Goal: Information Seeking & Learning: Check status

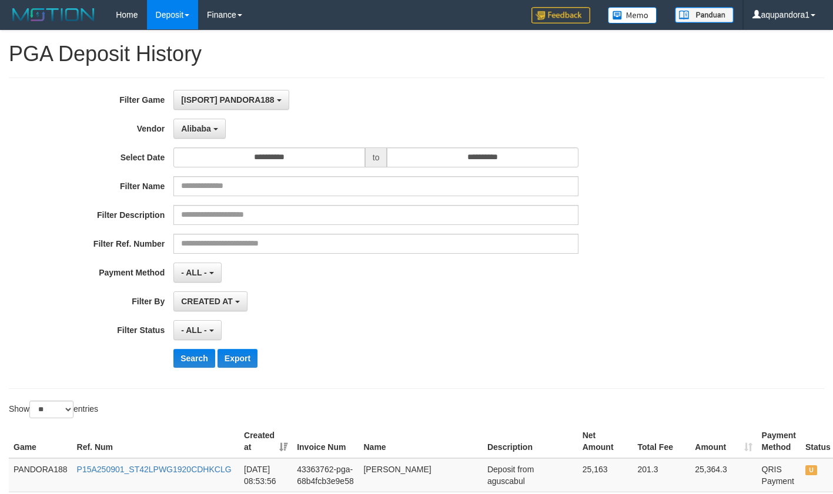
select select "**********"
select select "*"
select select "**"
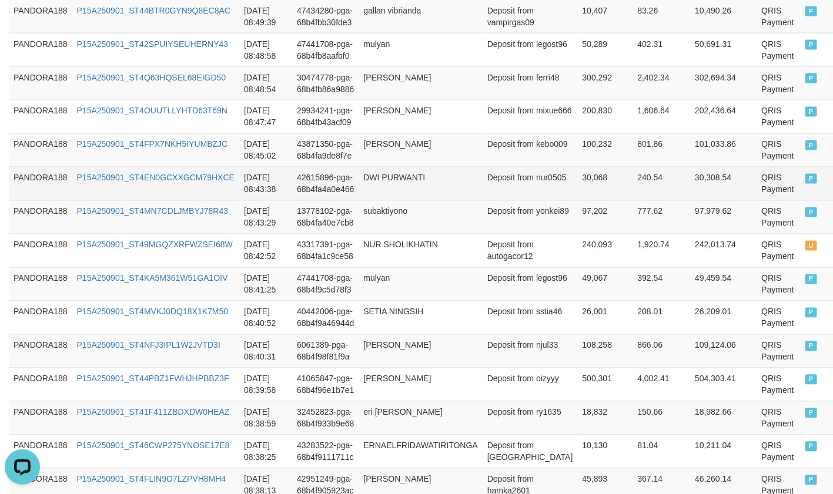
scroll to position [11, 0]
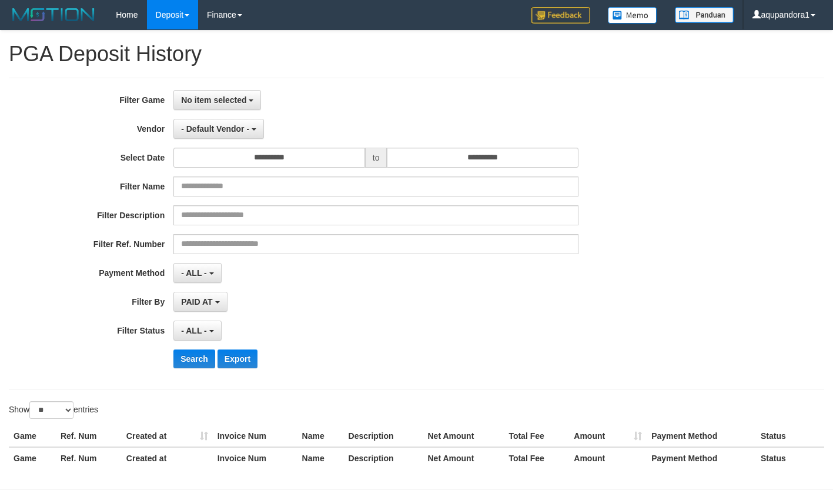
select select
select select "**"
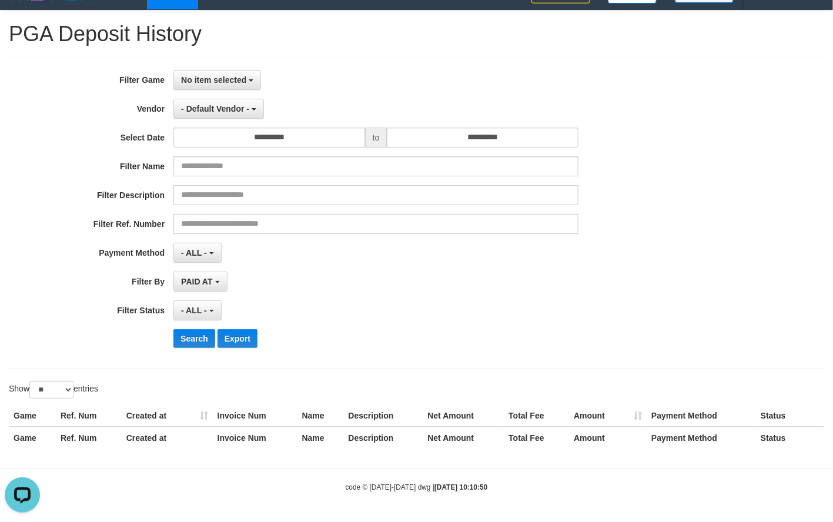
drag, startPoint x: 242, startPoint y: 122, endPoint x: 226, endPoint y: 82, distance: 43.6
click at [242, 121] on div "**********" at bounding box center [347, 213] width 694 height 287
click at [226, 75] on span "No item selected" at bounding box center [213, 79] width 65 height 9
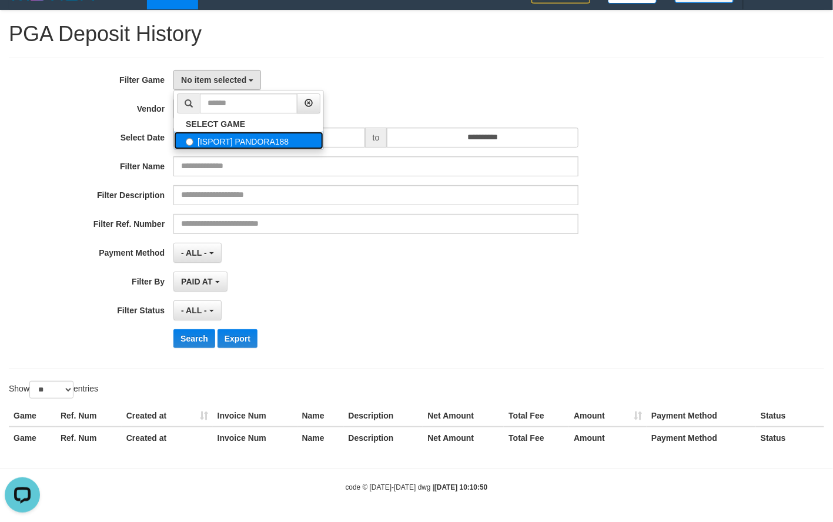
click at [210, 138] on label "[ISPORT] PANDORA188" at bounding box center [248, 141] width 149 height 18
select select "***"
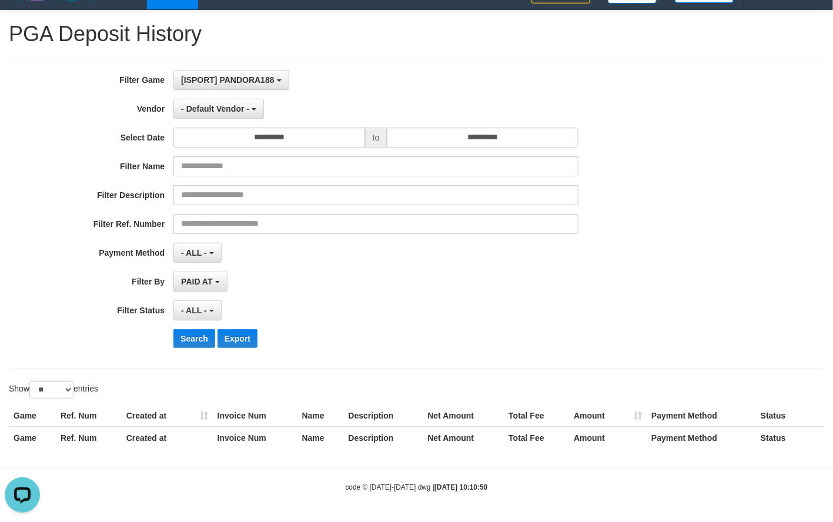
scroll to position [11, 0]
click at [225, 108] on span "- Default Vendor -" at bounding box center [215, 108] width 68 height 9
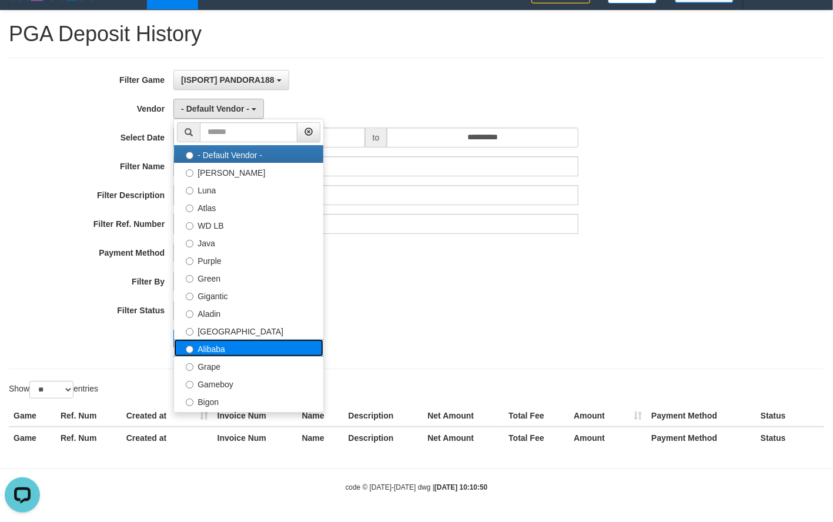
click at [239, 347] on label "Alibaba" at bounding box center [248, 348] width 149 height 18
select select "**********"
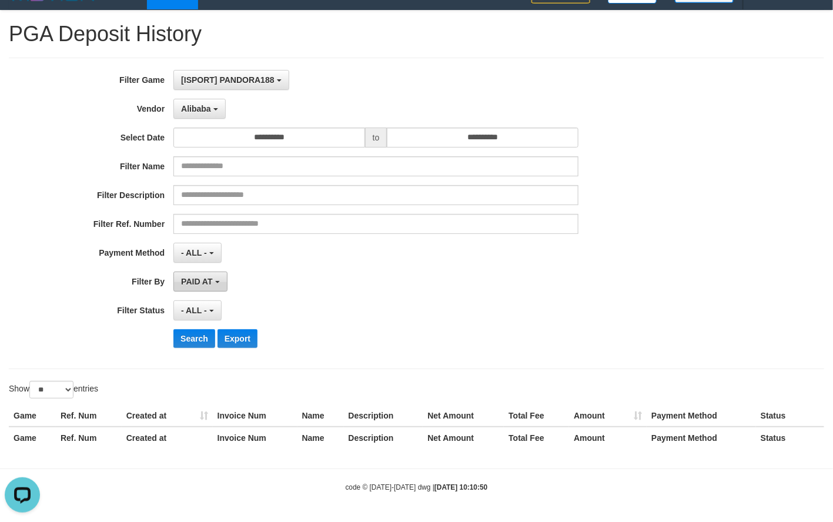
click at [212, 277] on span "PAID AT" at bounding box center [196, 281] width 31 height 9
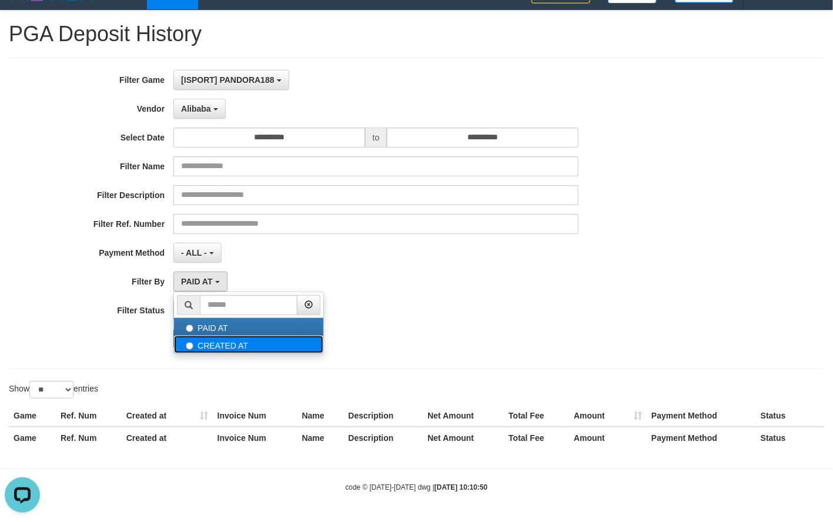
click at [205, 349] on label "CREATED AT" at bounding box center [248, 345] width 149 height 18
select select "*"
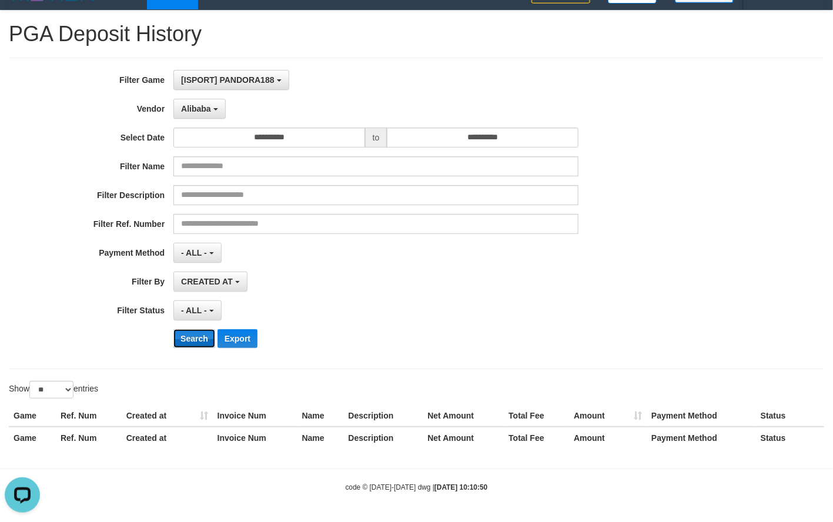
click at [195, 345] on button "Search" at bounding box center [194, 338] width 42 height 19
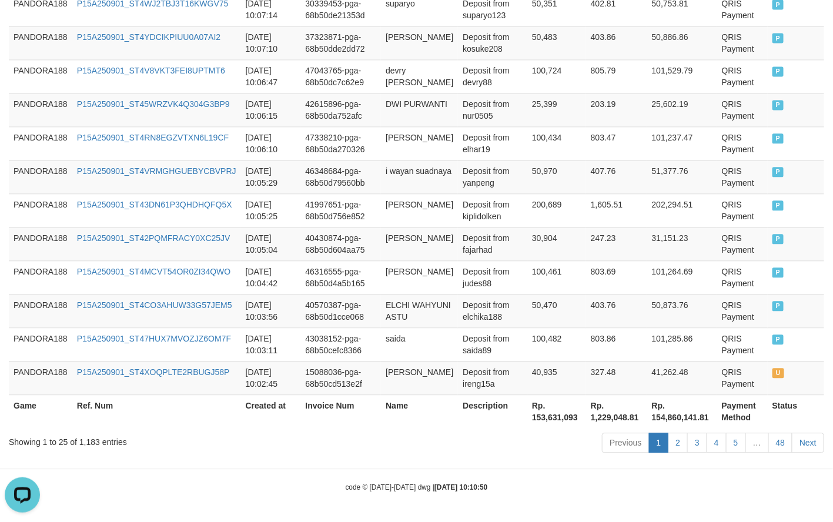
scroll to position [972, 0]
click at [690, 445] on link "3" at bounding box center [697, 443] width 20 height 20
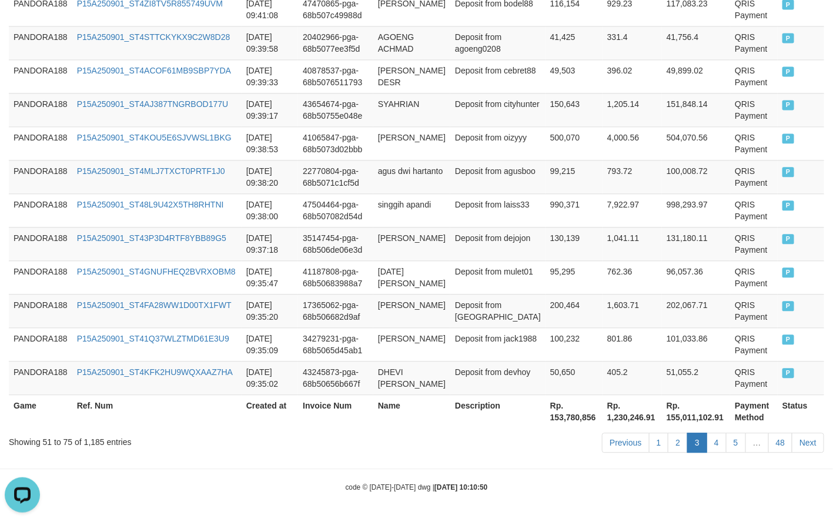
click at [462, 434] on div "Previous 1 2 3 4 5 … 48 Next" at bounding box center [590, 444] width 469 height 25
click at [720, 442] on link "4" at bounding box center [717, 443] width 20 height 20
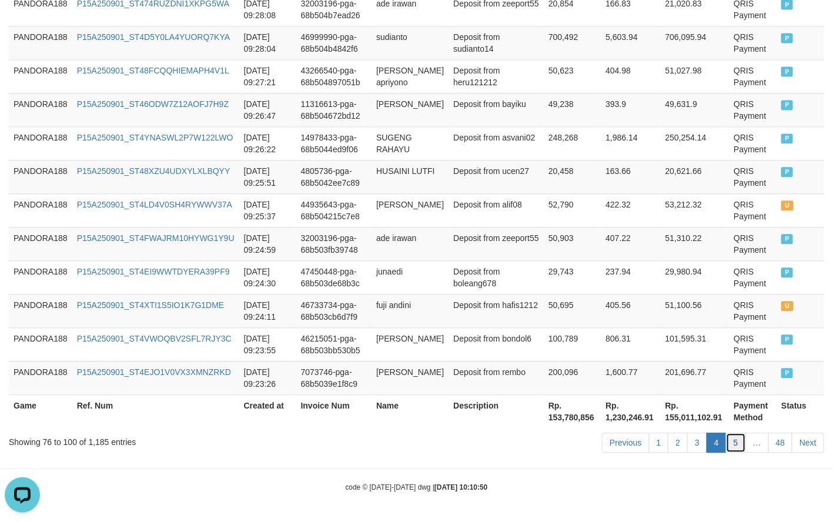
click at [735, 442] on link "5" at bounding box center [736, 443] width 20 height 20
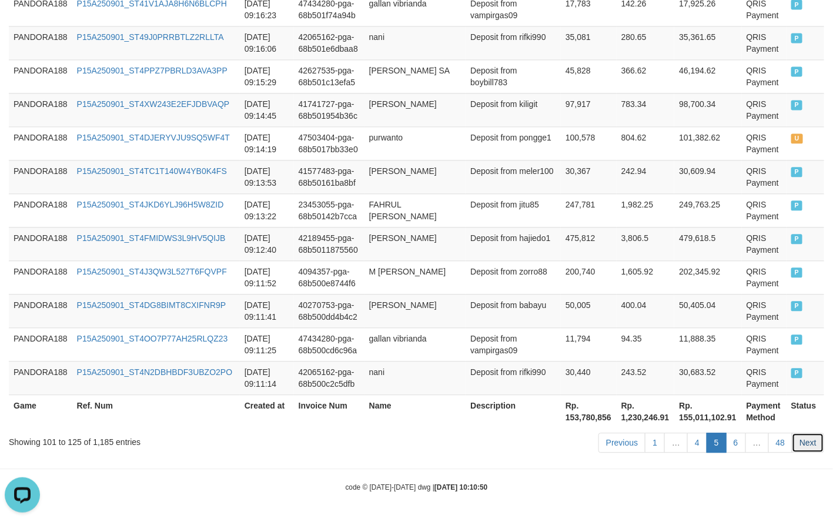
click at [811, 444] on link "Next" at bounding box center [808, 443] width 32 height 20
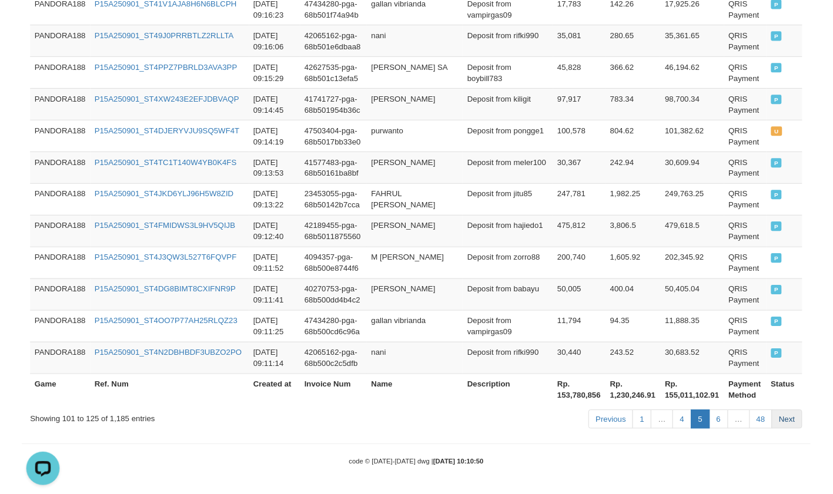
scroll to position [959, 0]
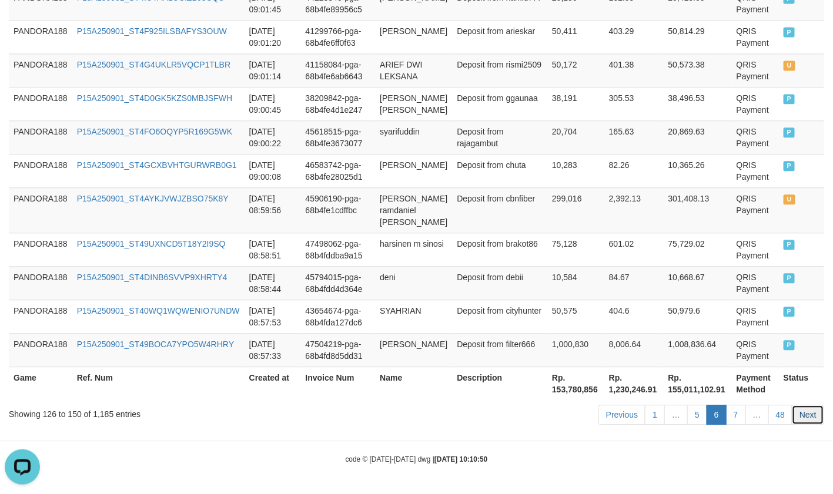
click at [810, 425] on link "Next" at bounding box center [808, 415] width 32 height 20
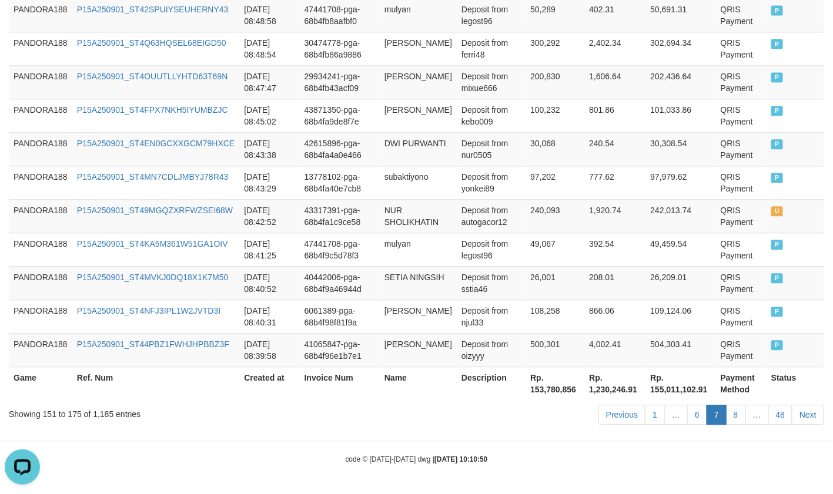
scroll to position [971, 0]
click at [700, 425] on link "6" at bounding box center [697, 415] width 20 height 20
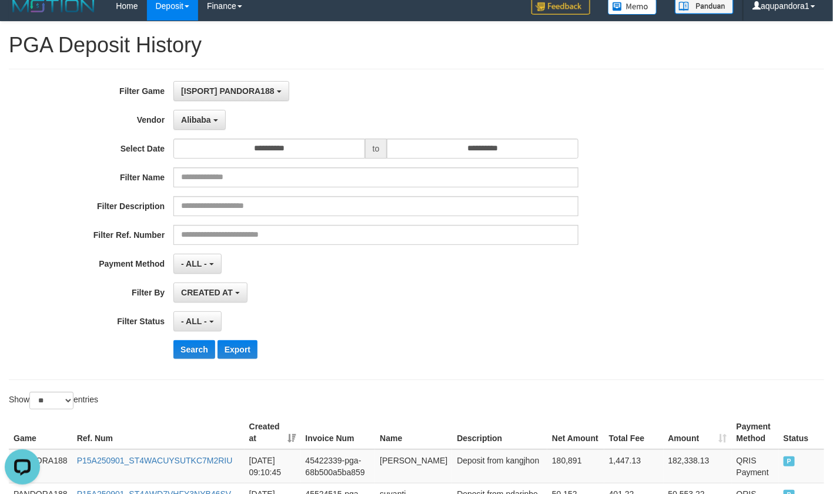
scroll to position [0, 0]
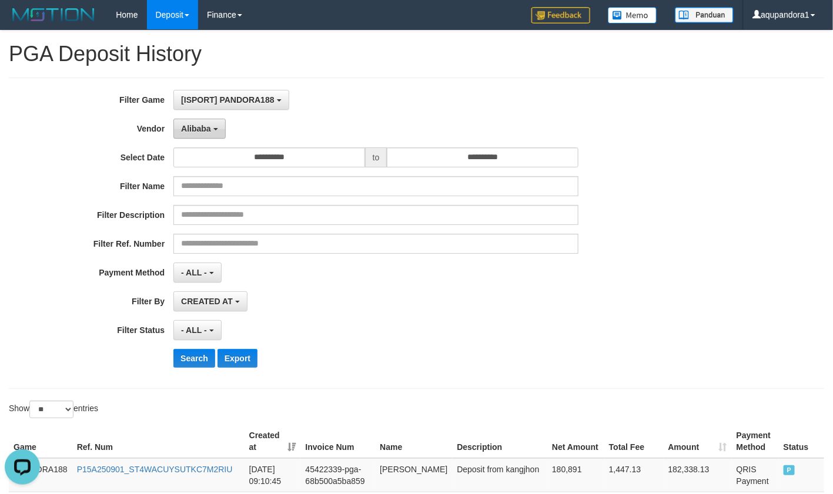
click at [176, 134] on button "Alibaba" at bounding box center [199, 129] width 52 height 20
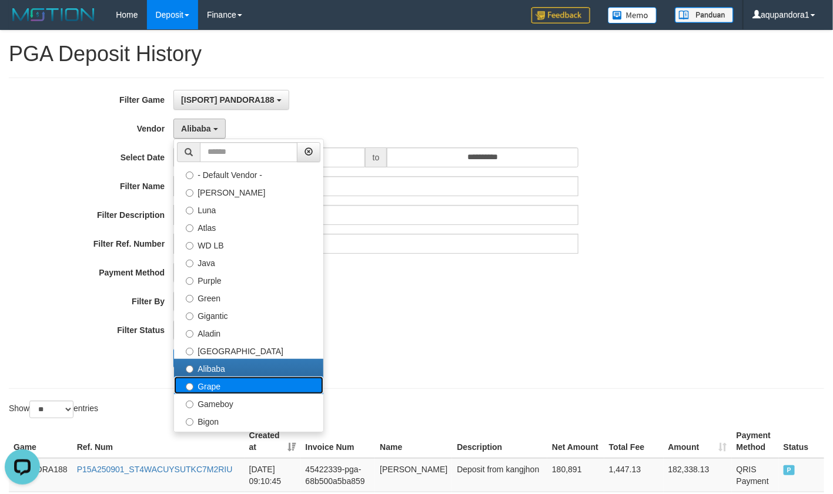
click at [215, 386] on label "Grape" at bounding box center [248, 386] width 149 height 18
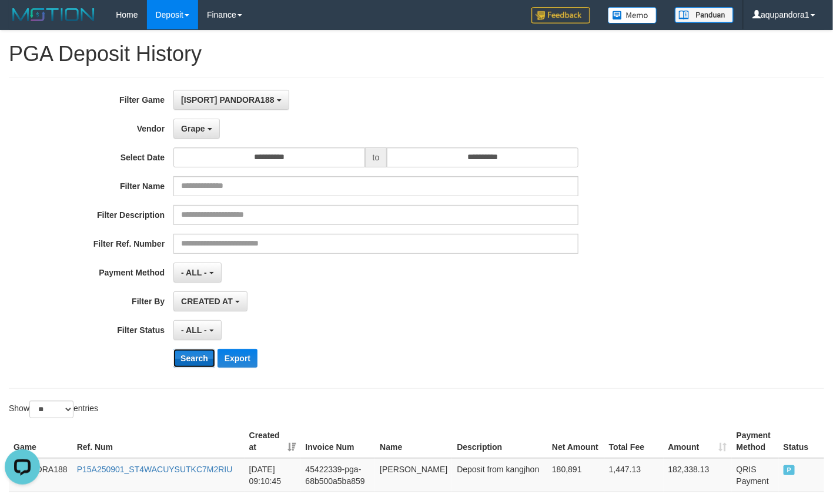
click at [194, 356] on button "Search" at bounding box center [194, 358] width 42 height 19
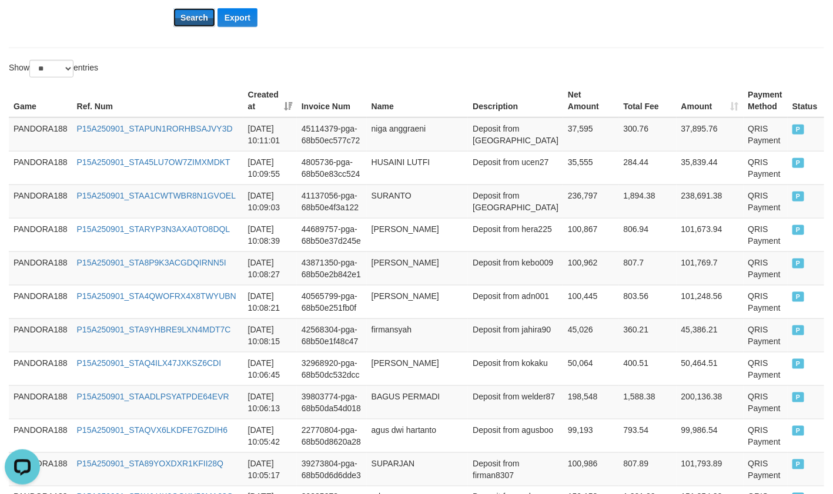
scroll to position [117, 0]
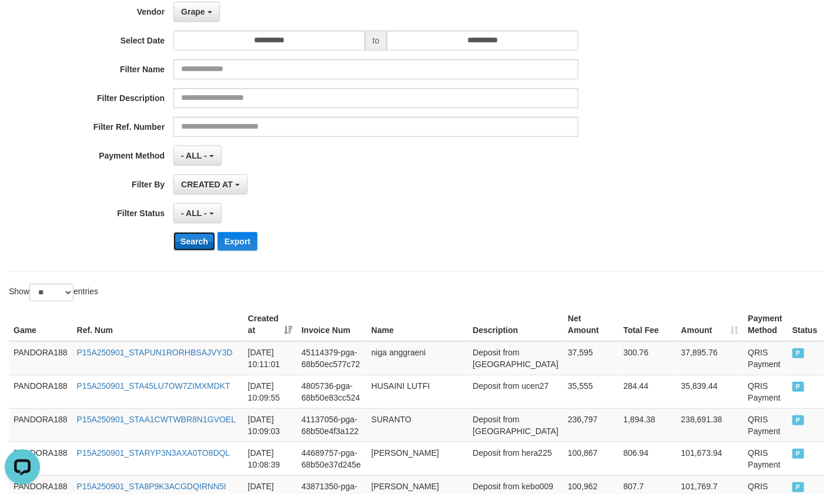
click at [196, 245] on button "Search" at bounding box center [194, 241] width 42 height 19
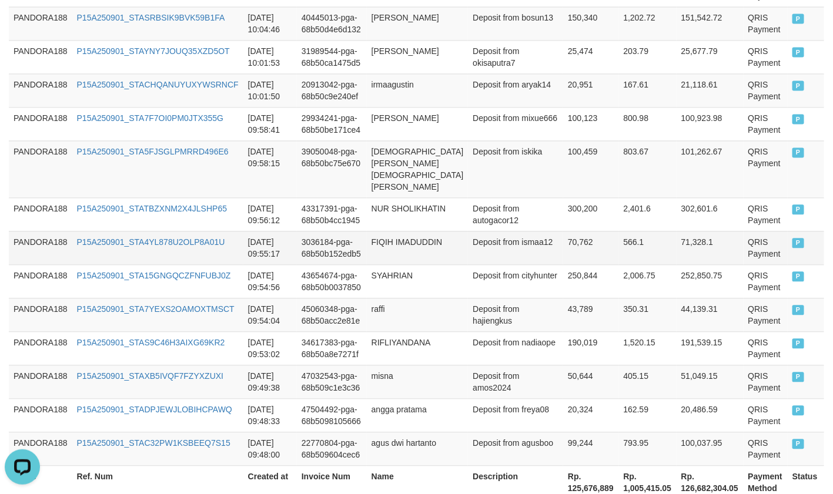
scroll to position [952, 0]
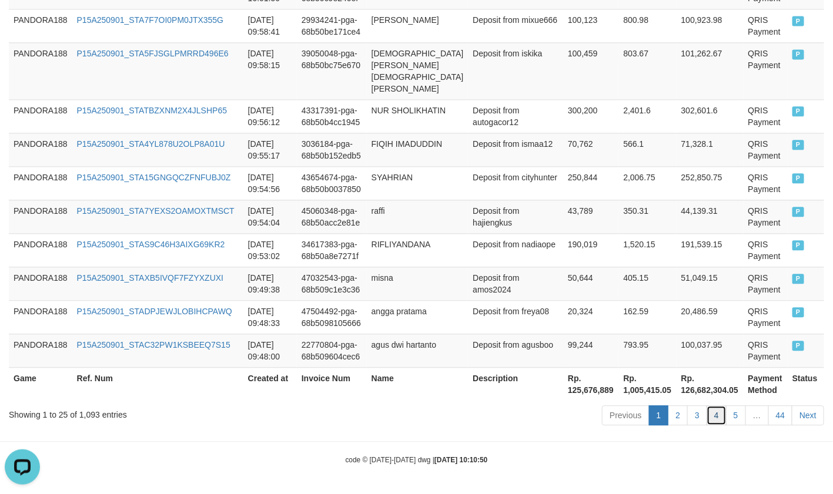
click at [708, 413] on link "4" at bounding box center [717, 416] width 20 height 20
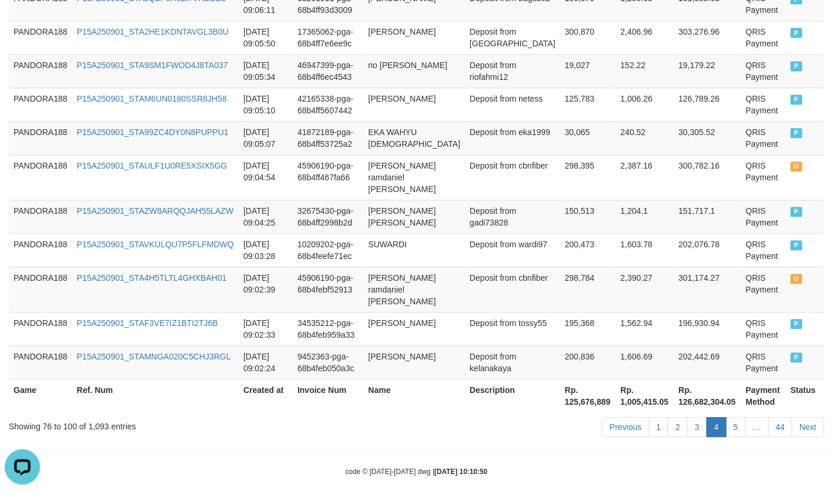
scroll to position [999, 0]
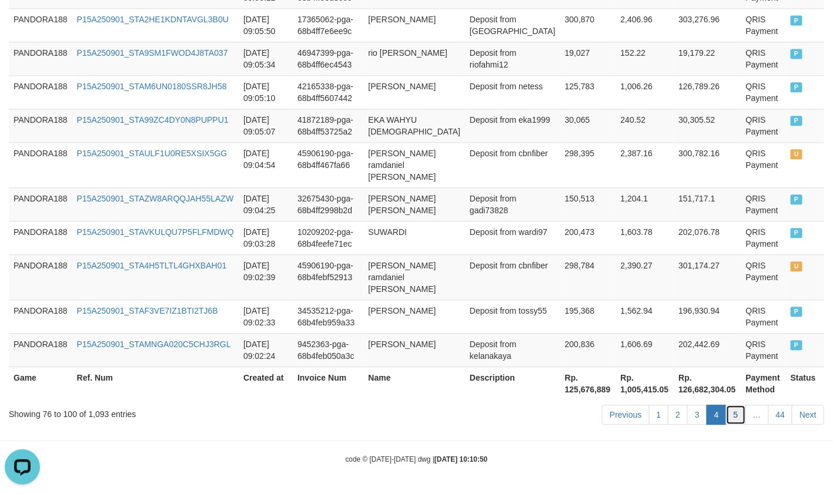
click at [732, 418] on link "5" at bounding box center [736, 415] width 20 height 20
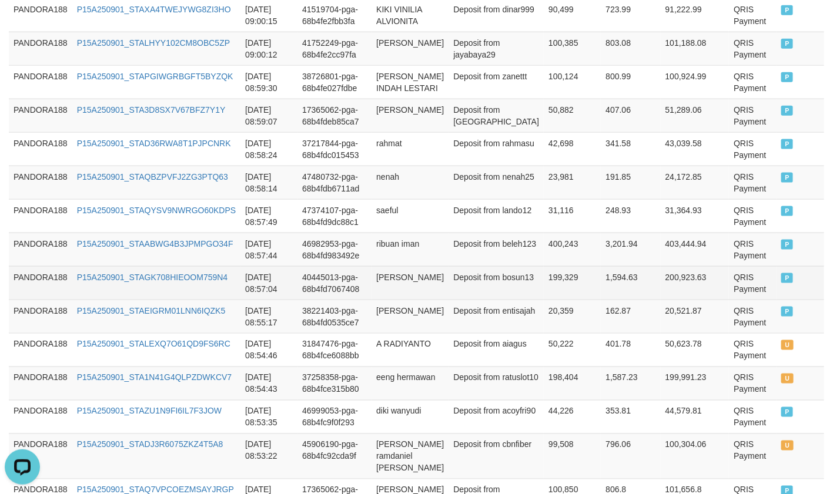
scroll to position [0, 0]
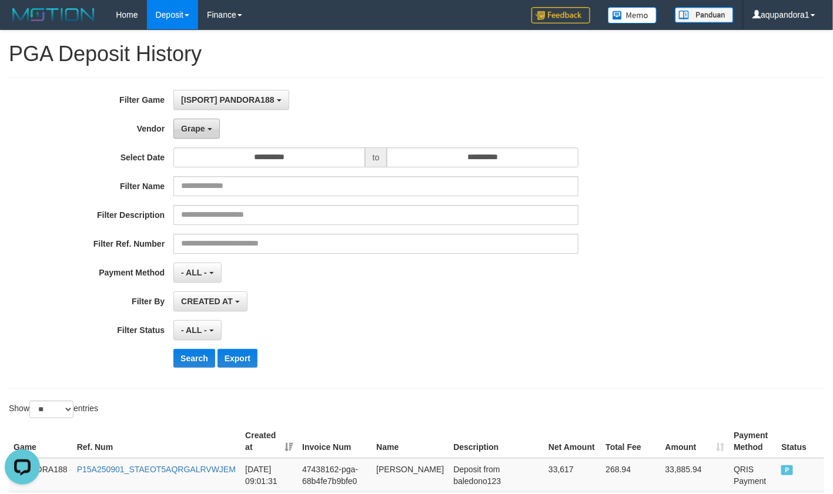
click at [195, 132] on span "Grape" at bounding box center [193, 128] width 24 height 9
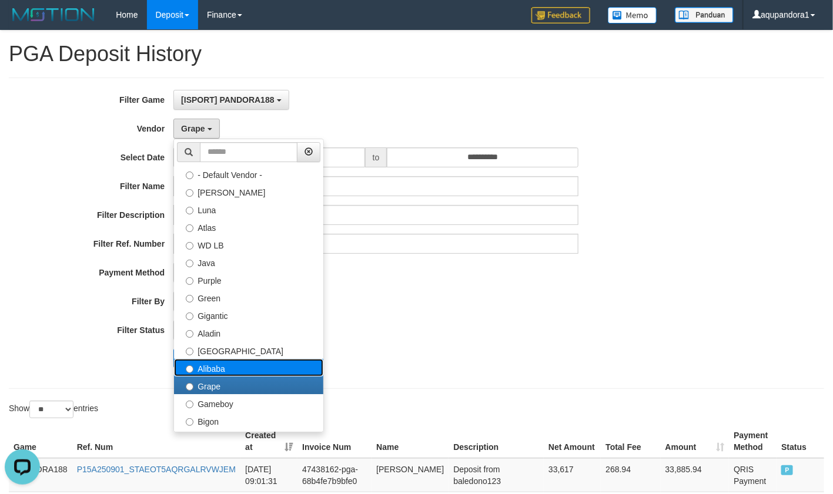
click at [228, 364] on label "Alibaba" at bounding box center [248, 368] width 149 height 18
select select "**********"
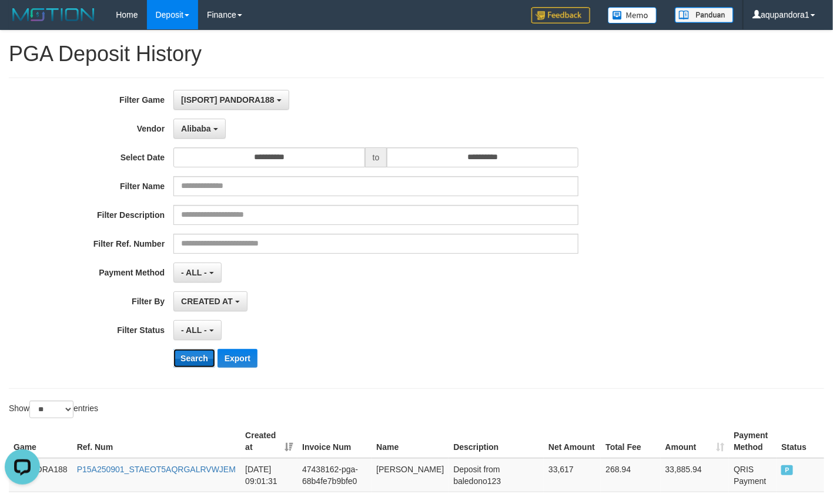
click at [191, 358] on button "Search" at bounding box center [194, 358] width 42 height 19
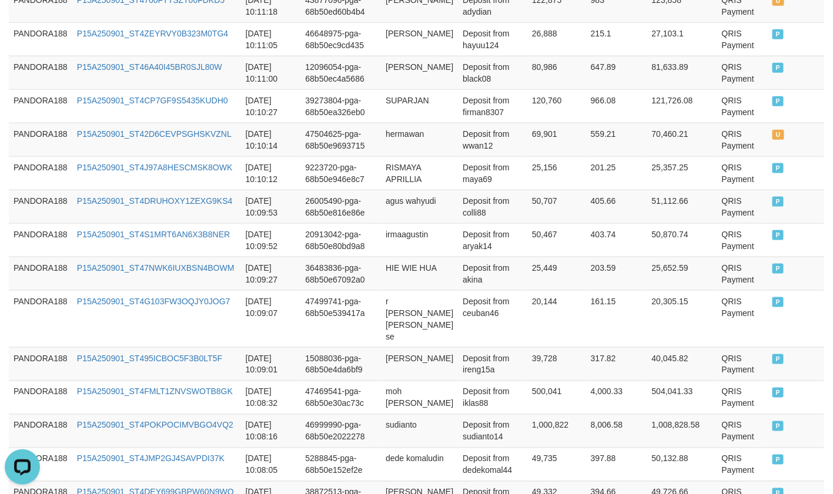
scroll to position [1011, 0]
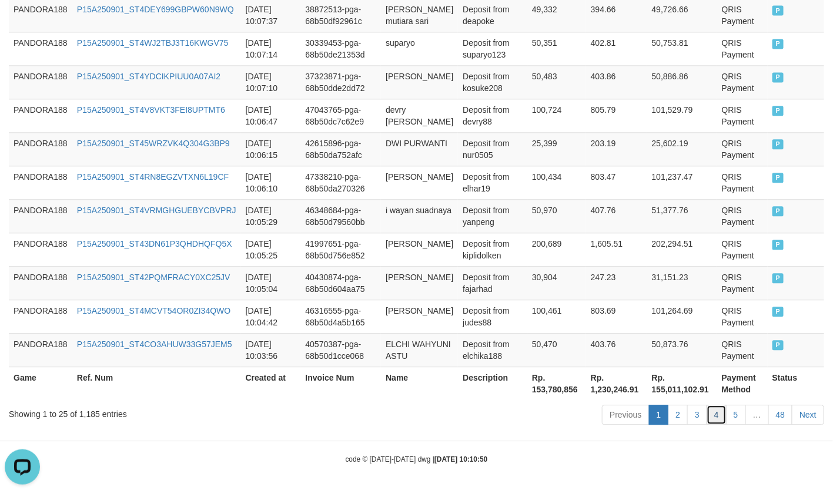
click at [724, 411] on link "4" at bounding box center [717, 415] width 20 height 20
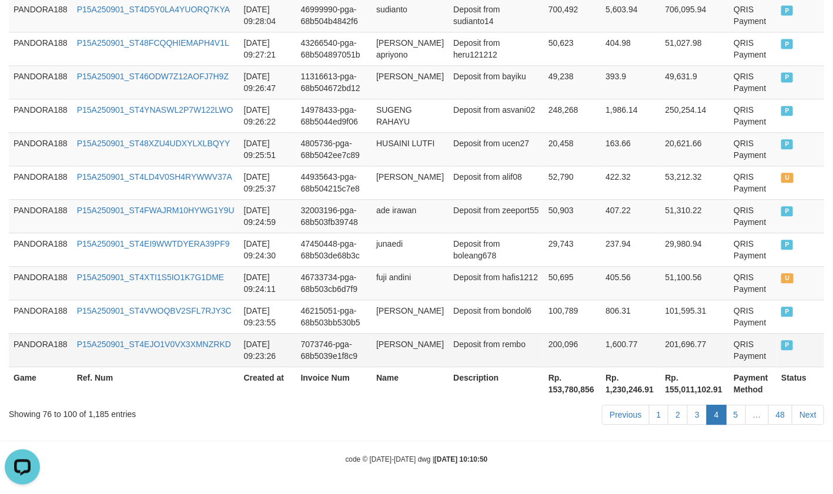
scroll to position [987, 0]
click at [732, 420] on link "5" at bounding box center [736, 415] width 20 height 20
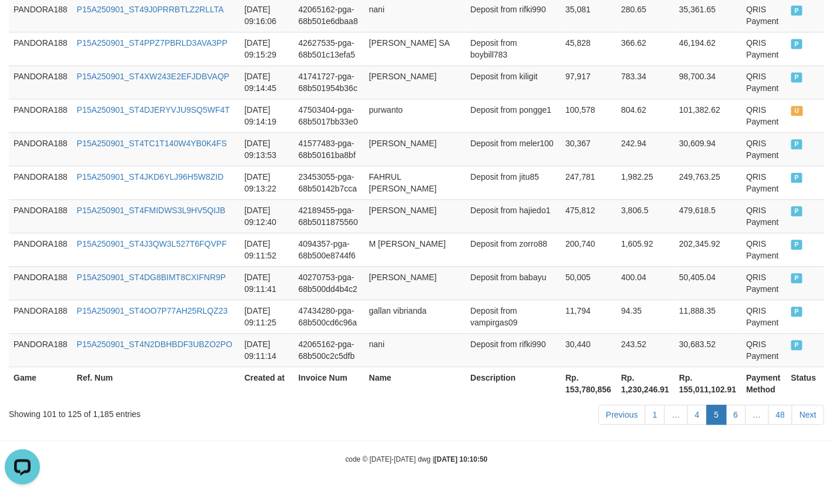
scroll to position [975, 0]
click at [740, 416] on link "6" at bounding box center [736, 415] width 20 height 20
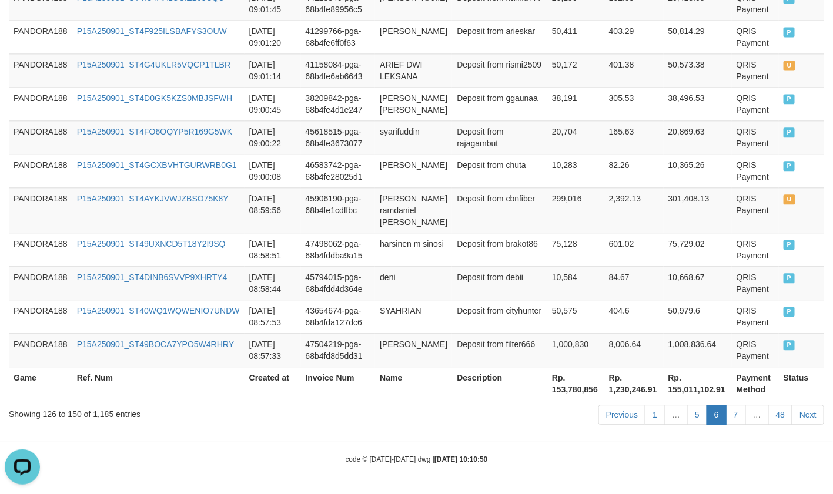
scroll to position [987, 0]
click at [733, 422] on link "7" at bounding box center [736, 415] width 20 height 20
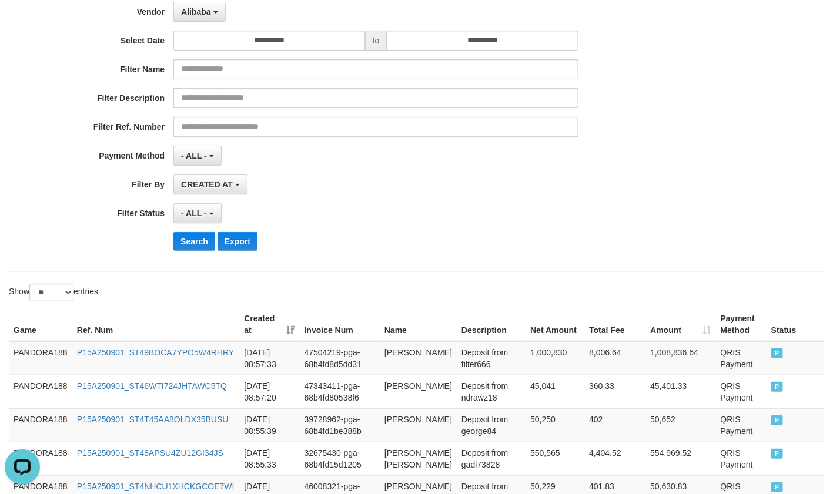
scroll to position [0, 0]
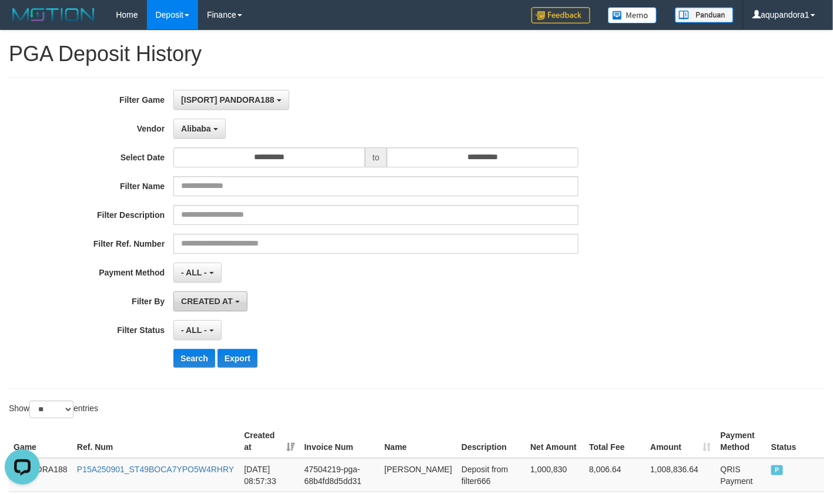
click at [219, 296] on button "CREATED AT" at bounding box center [210, 302] width 74 height 20
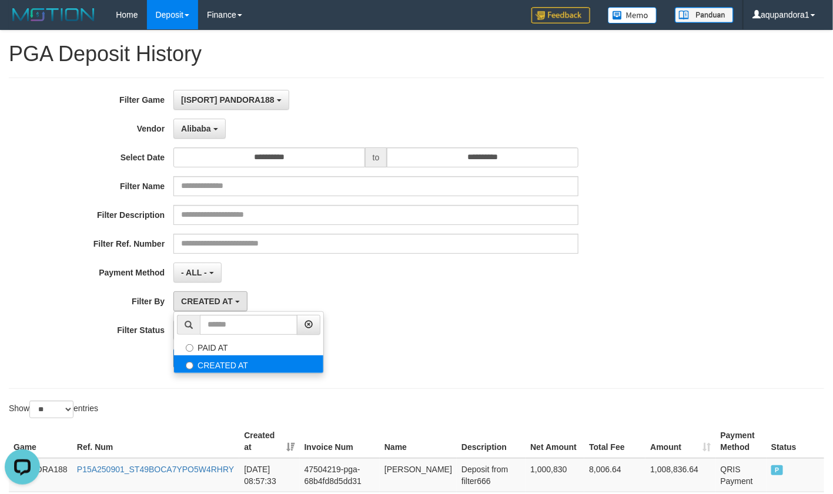
click at [223, 367] on label "CREATED AT" at bounding box center [248, 365] width 149 height 18
click at [372, 304] on div "CREATED AT PAID AT CREATED AT" at bounding box center [375, 302] width 405 height 20
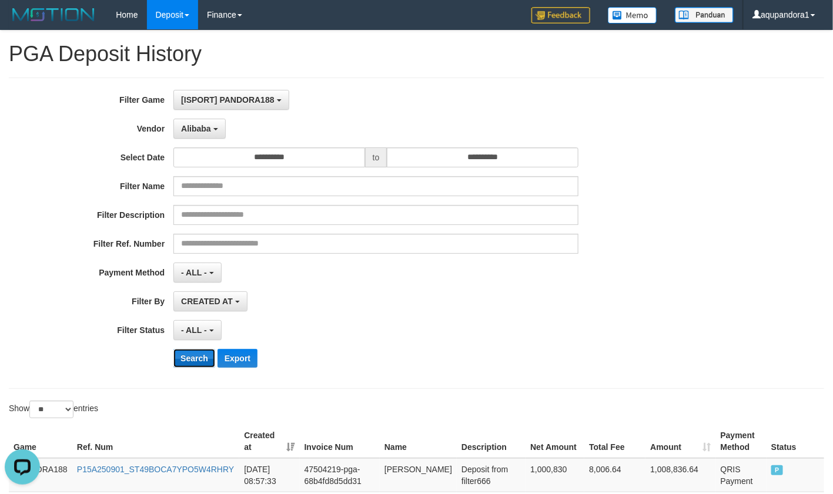
click at [175, 367] on button "Search" at bounding box center [194, 358] width 42 height 19
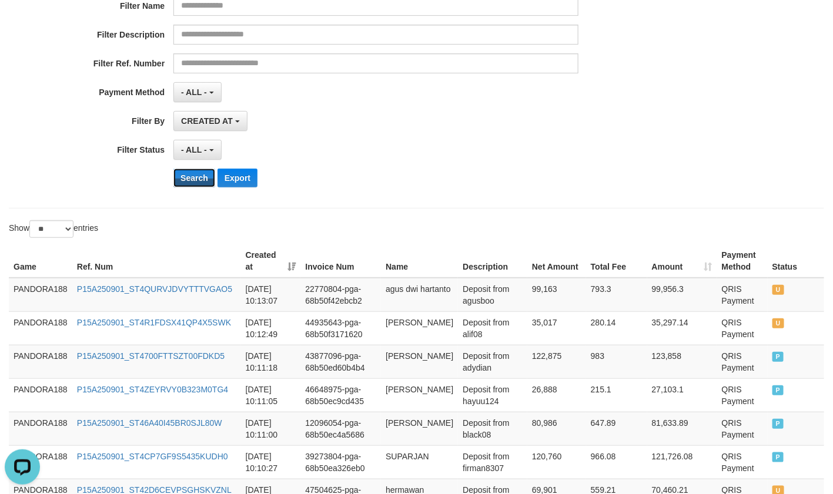
scroll to position [470, 0]
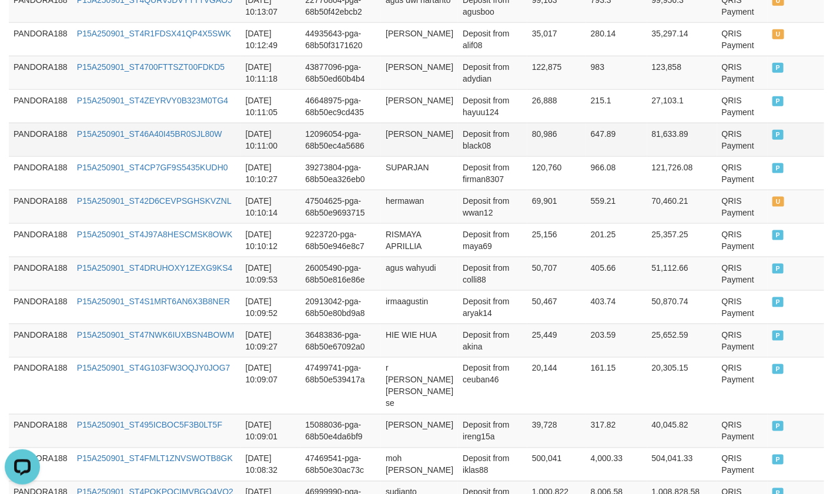
click at [748, 156] on td "QRIS Payment" at bounding box center [742, 140] width 51 height 34
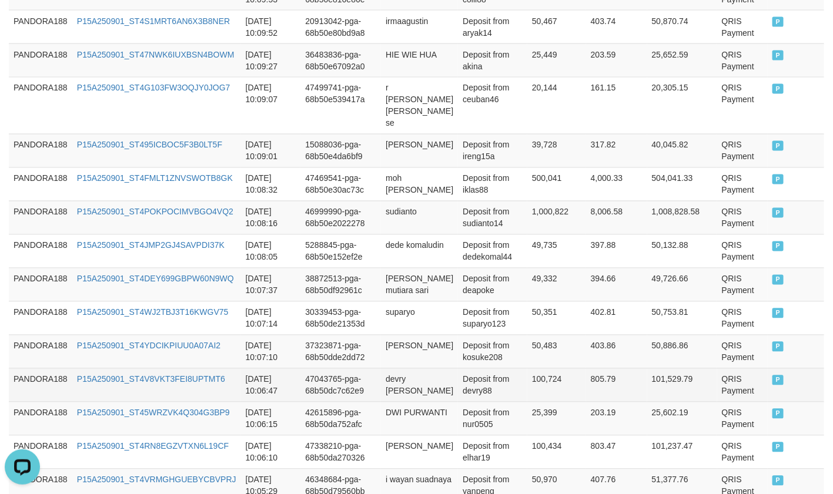
scroll to position [999, 0]
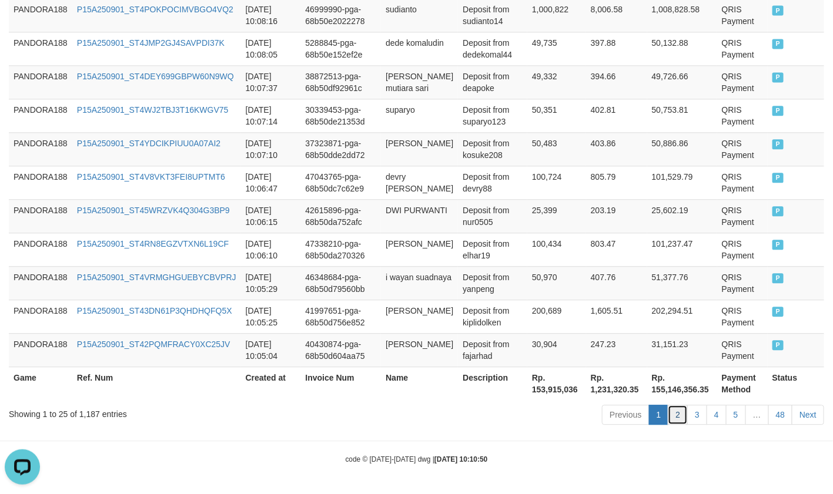
click at [681, 407] on link "2" at bounding box center [678, 415] width 20 height 20
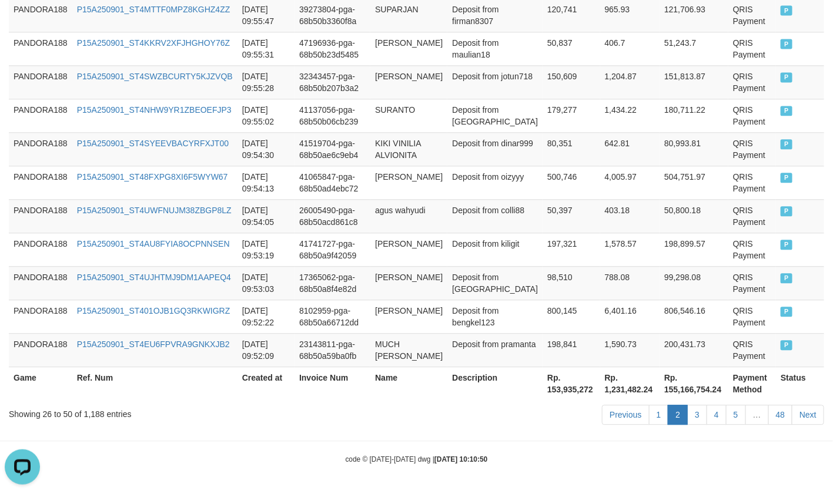
scroll to position [975, 0]
click at [694, 417] on link "3" at bounding box center [697, 415] width 20 height 20
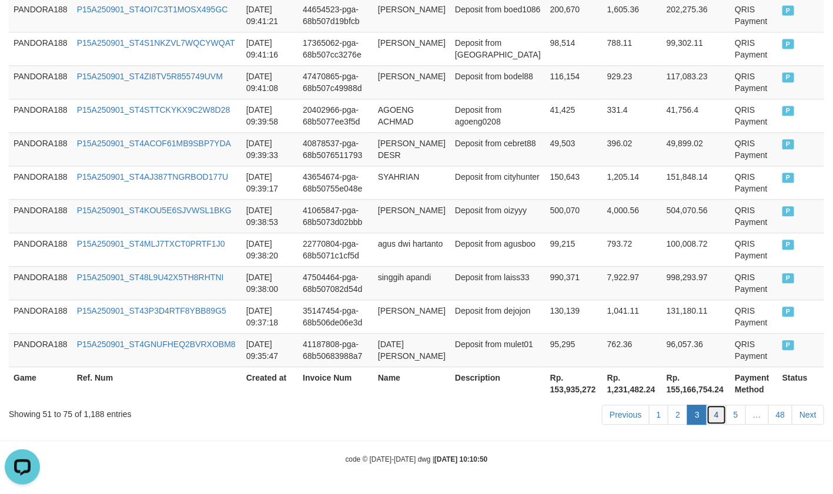
click at [708, 418] on link "4" at bounding box center [717, 415] width 20 height 20
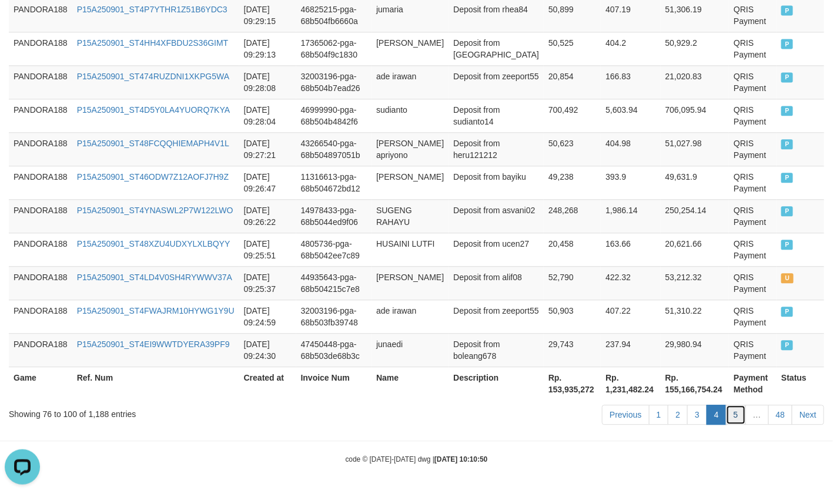
click at [739, 416] on link "5" at bounding box center [736, 415] width 20 height 20
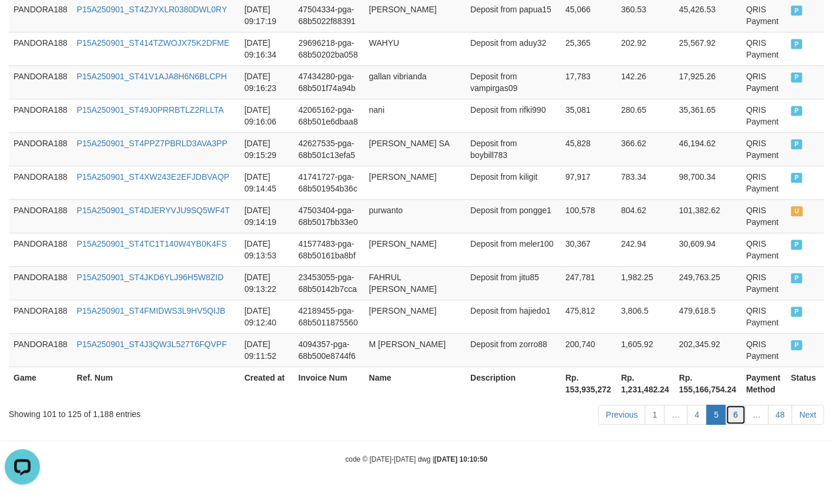
click at [743, 415] on link "6" at bounding box center [736, 415] width 20 height 20
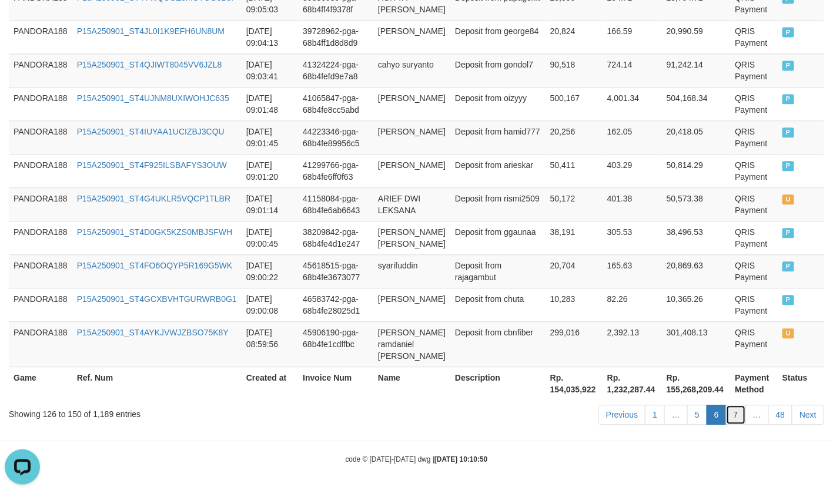
click at [740, 413] on link "7" at bounding box center [736, 415] width 20 height 20
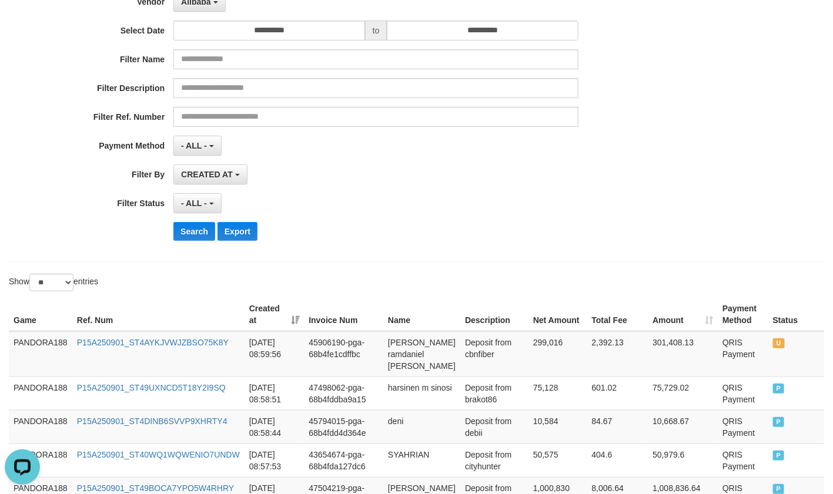
scroll to position [0, 0]
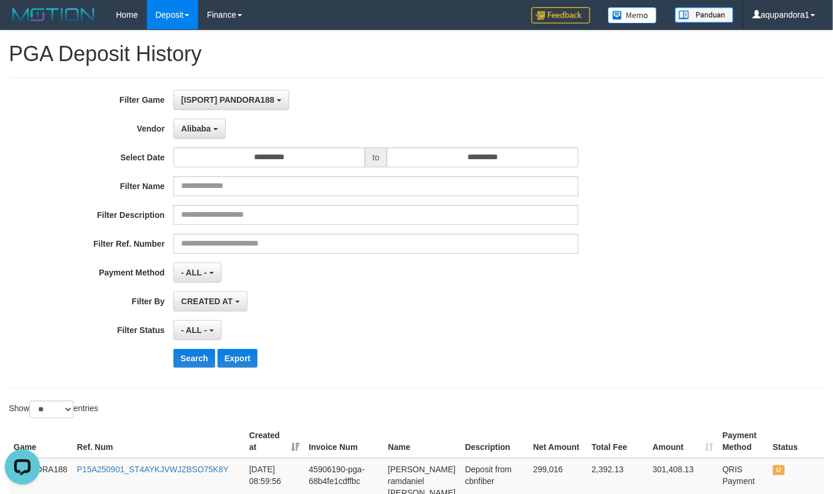
click at [443, 385] on div "**********" at bounding box center [416, 234] width 815 height 312
